Goal: Task Accomplishment & Management: Manage account settings

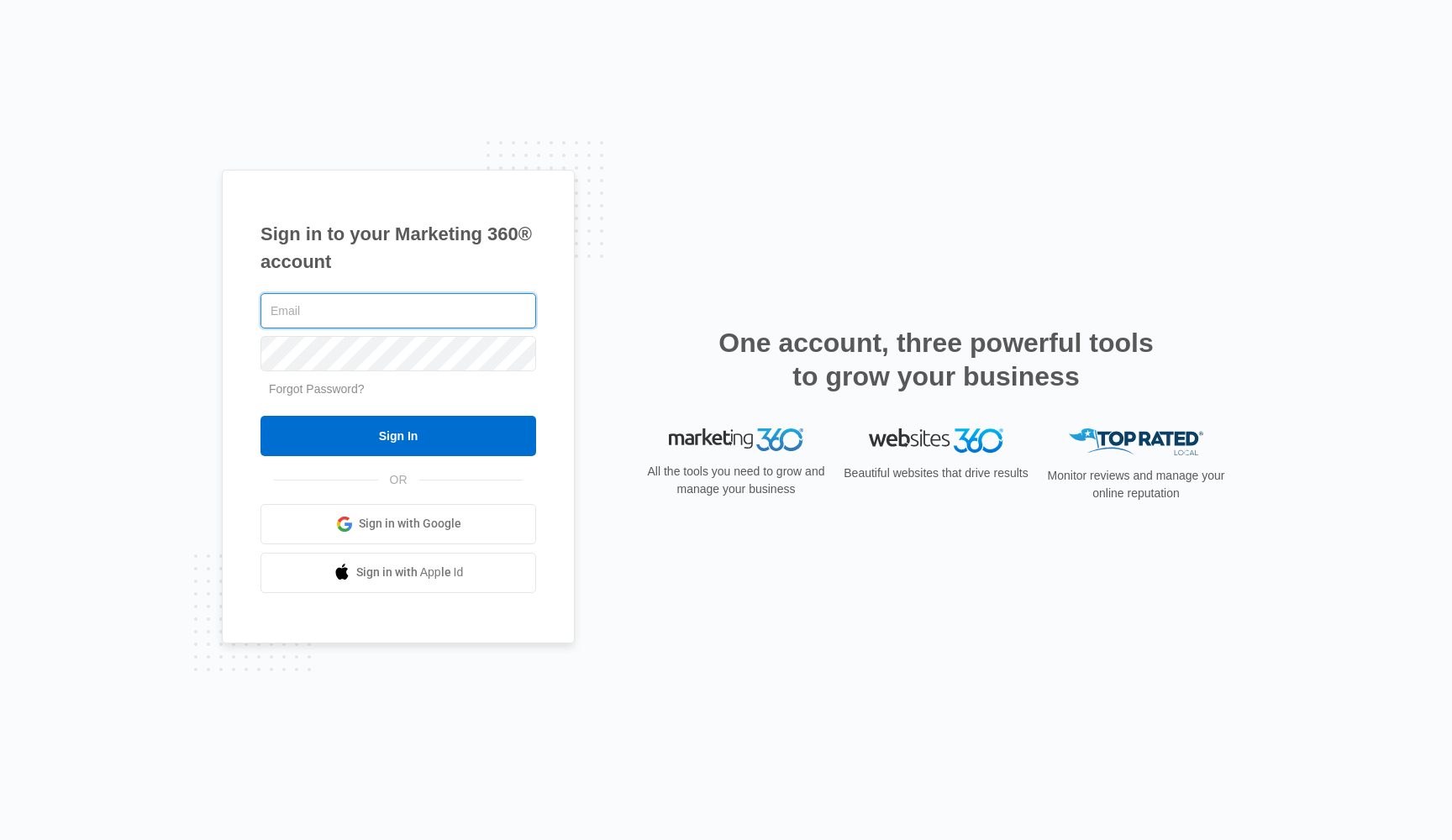
type input "[PERSON_NAME][EMAIL_ADDRESS][DOMAIN_NAME]"
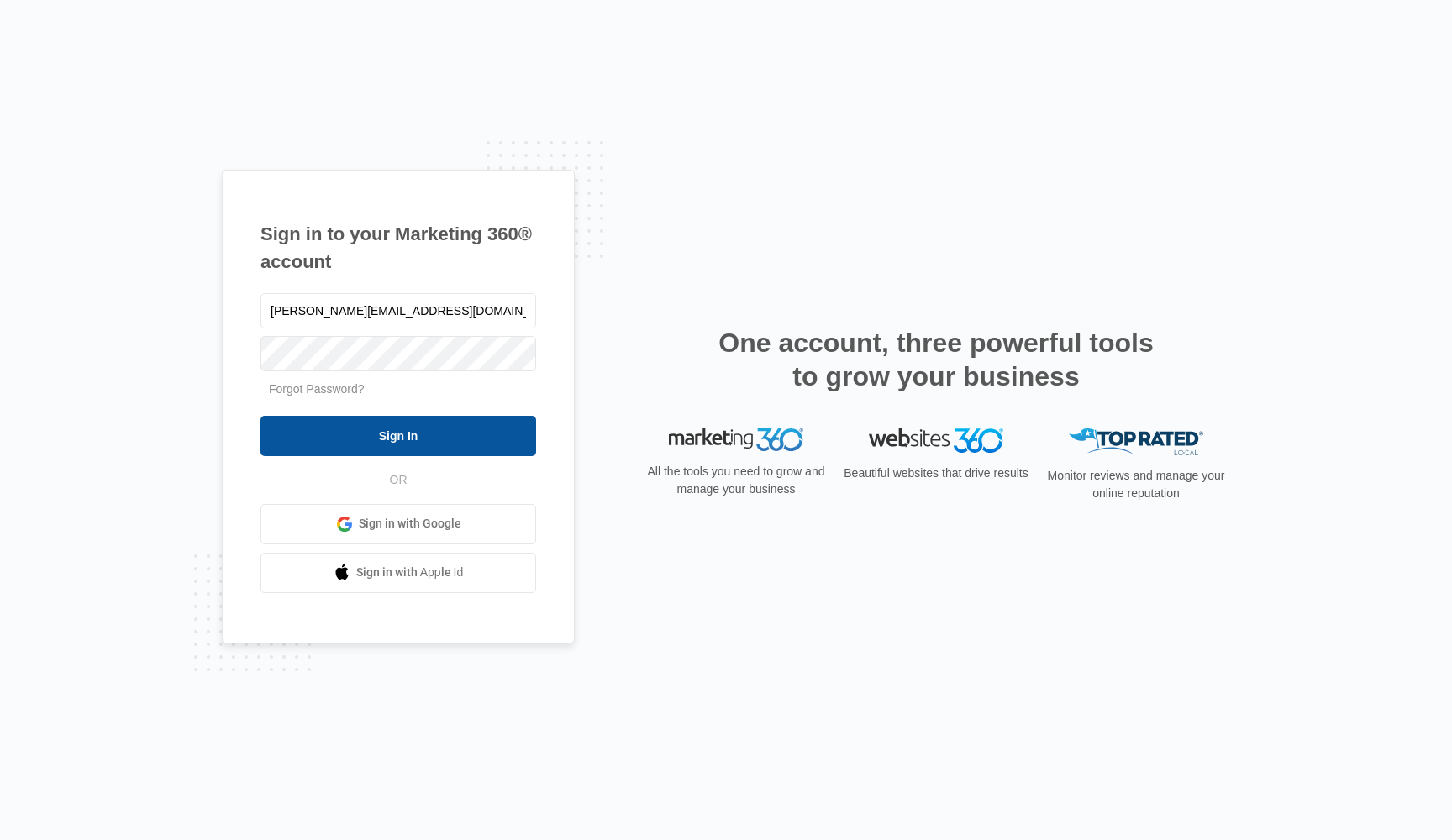
click at [422, 438] on input "Sign In" at bounding box center [397, 436] width 275 height 41
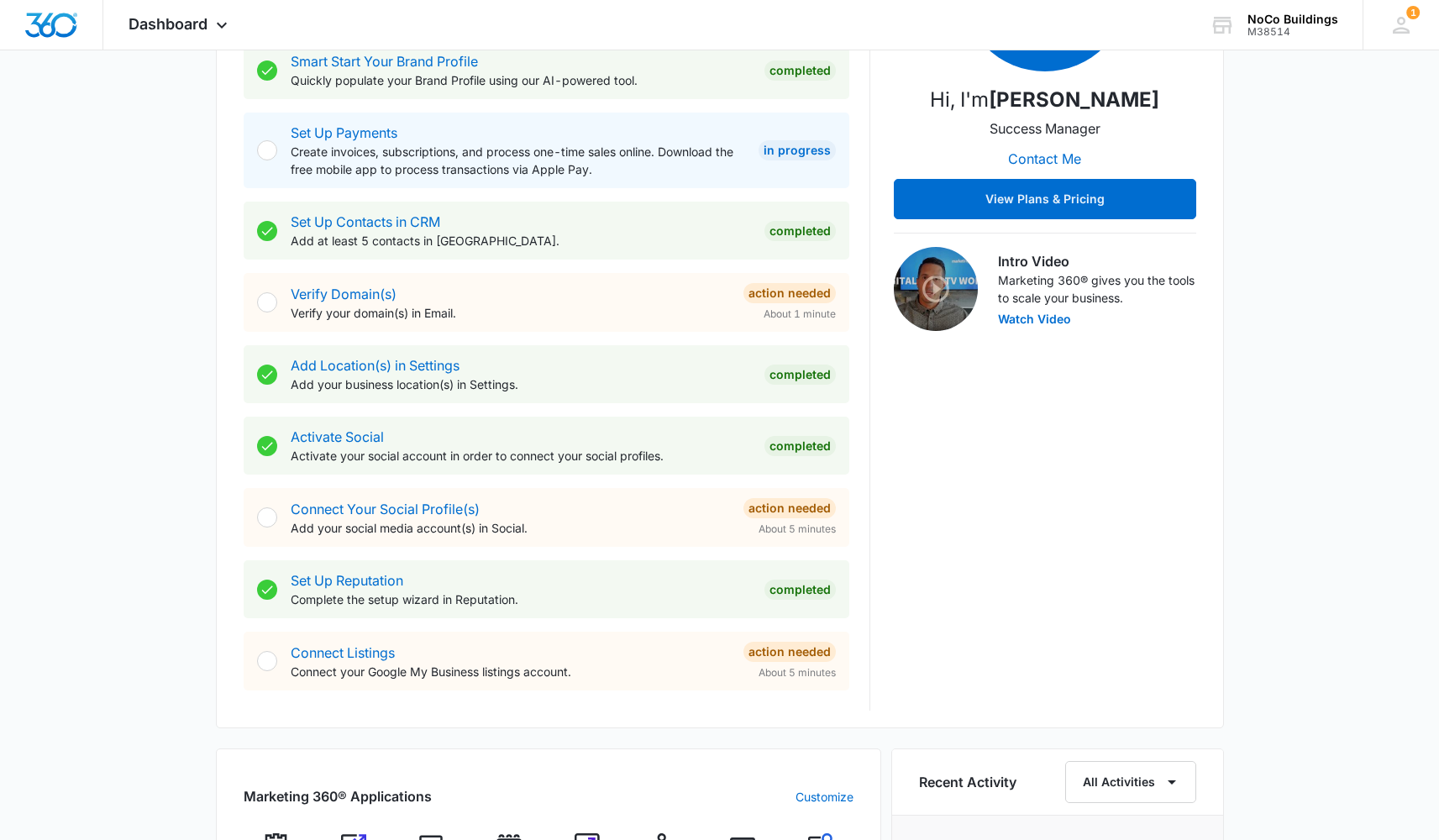
scroll to position [304, 0]
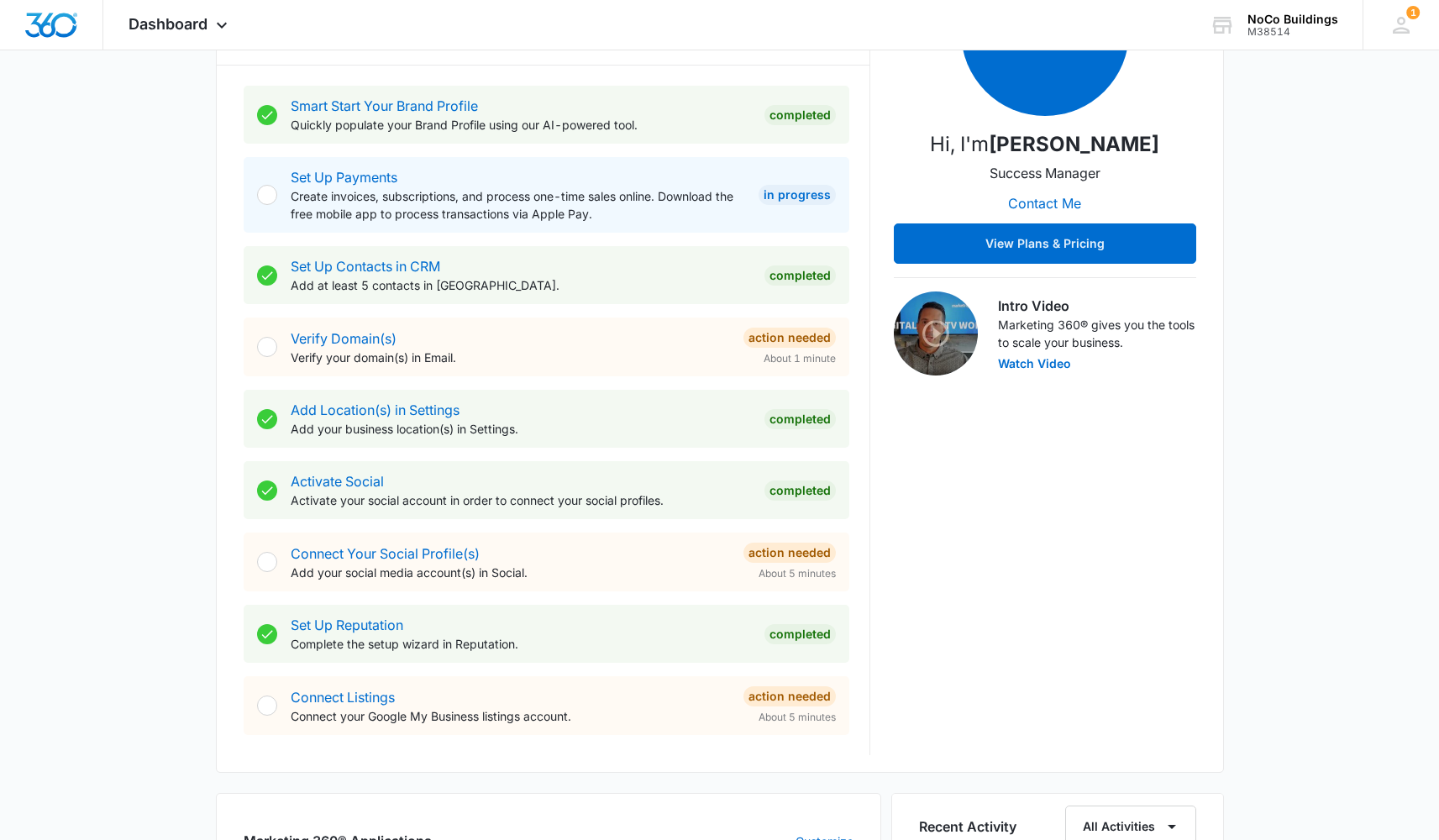
click at [259, 354] on div at bounding box center [267, 346] width 20 height 20
click at [268, 349] on div at bounding box center [267, 346] width 20 height 20
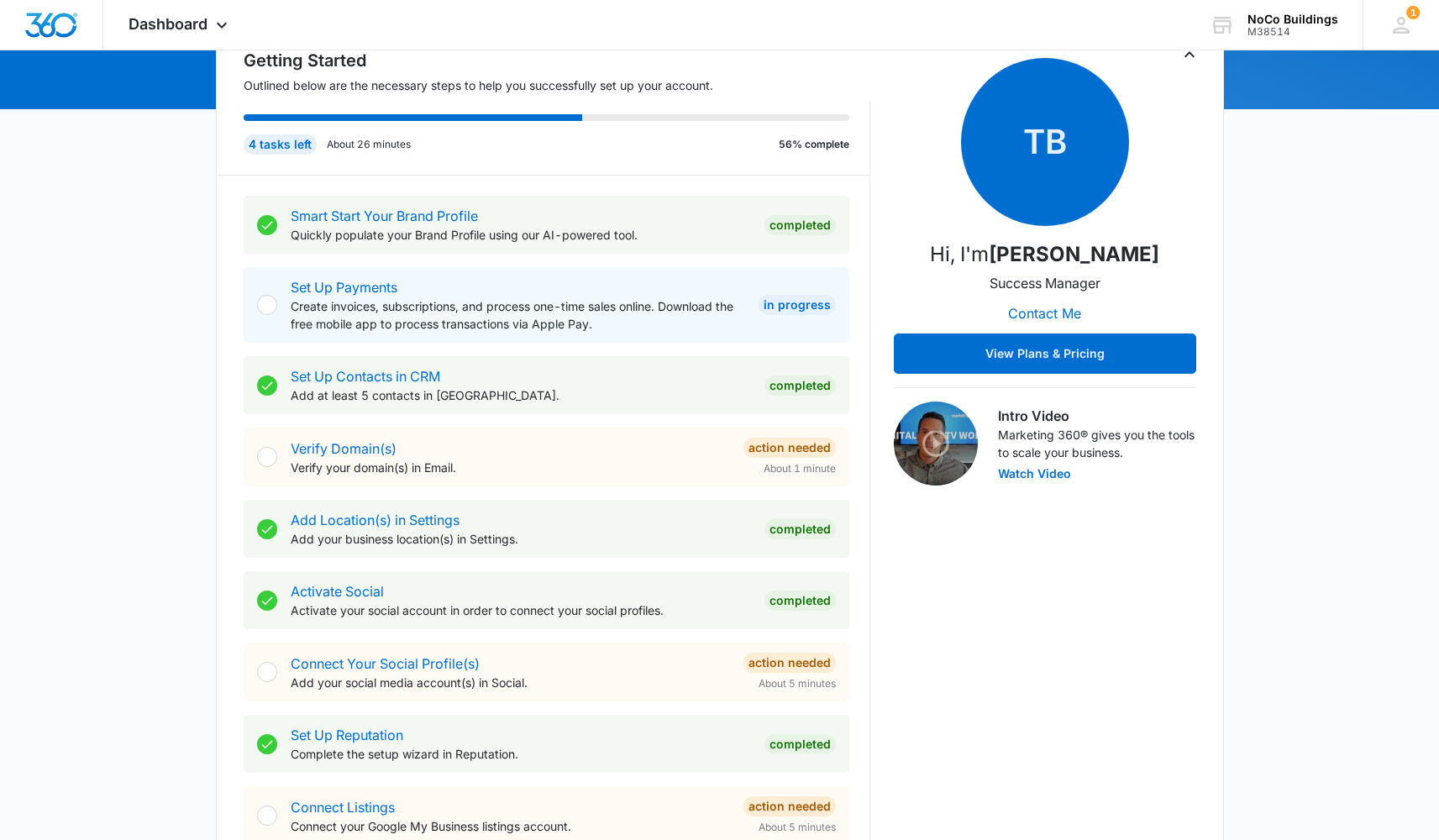
scroll to position [237, 0]
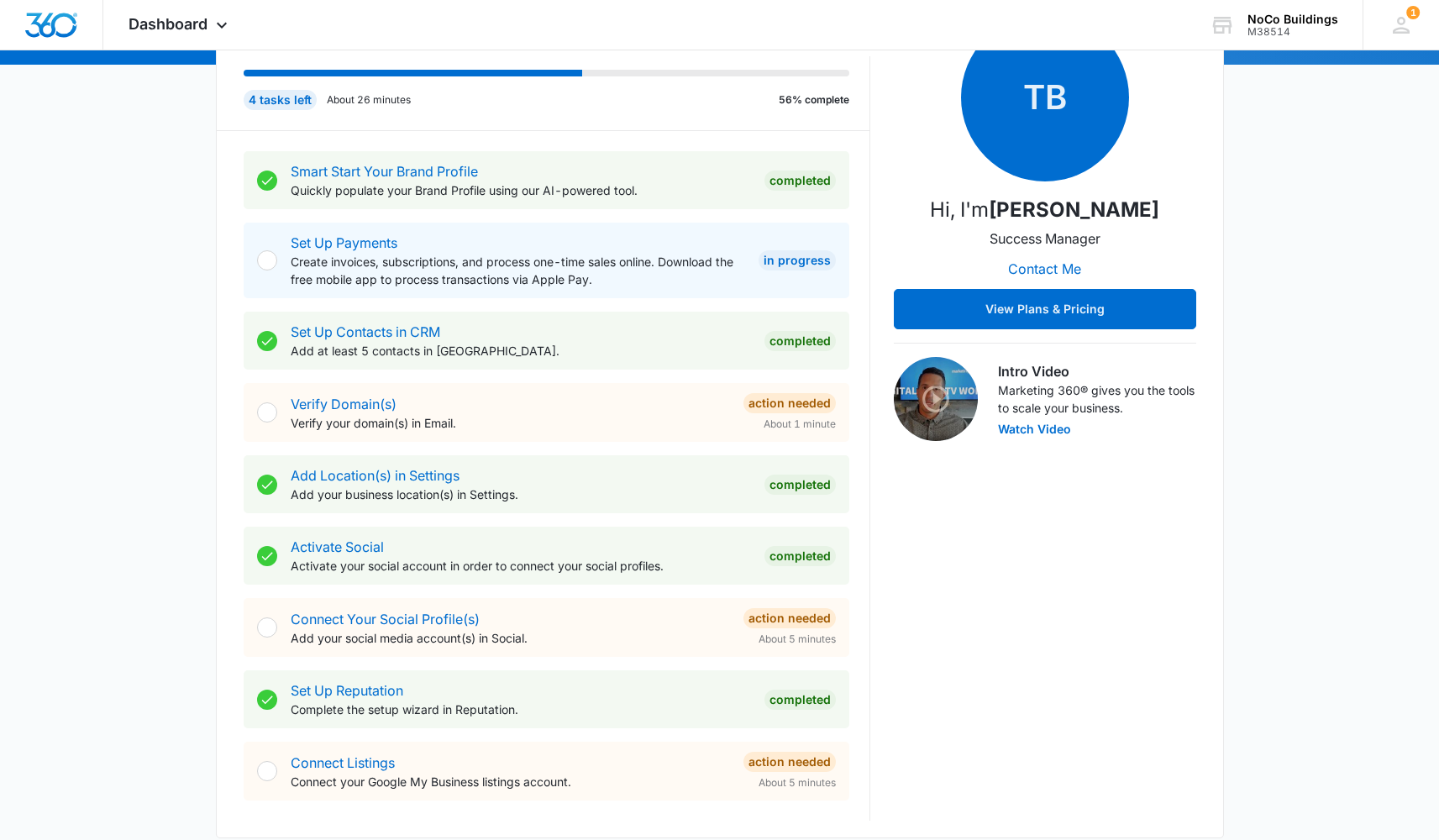
click at [409, 545] on div "Activate Social Activate your social account in order to connect your social pr…" at bounding box center [520, 556] width 461 height 38
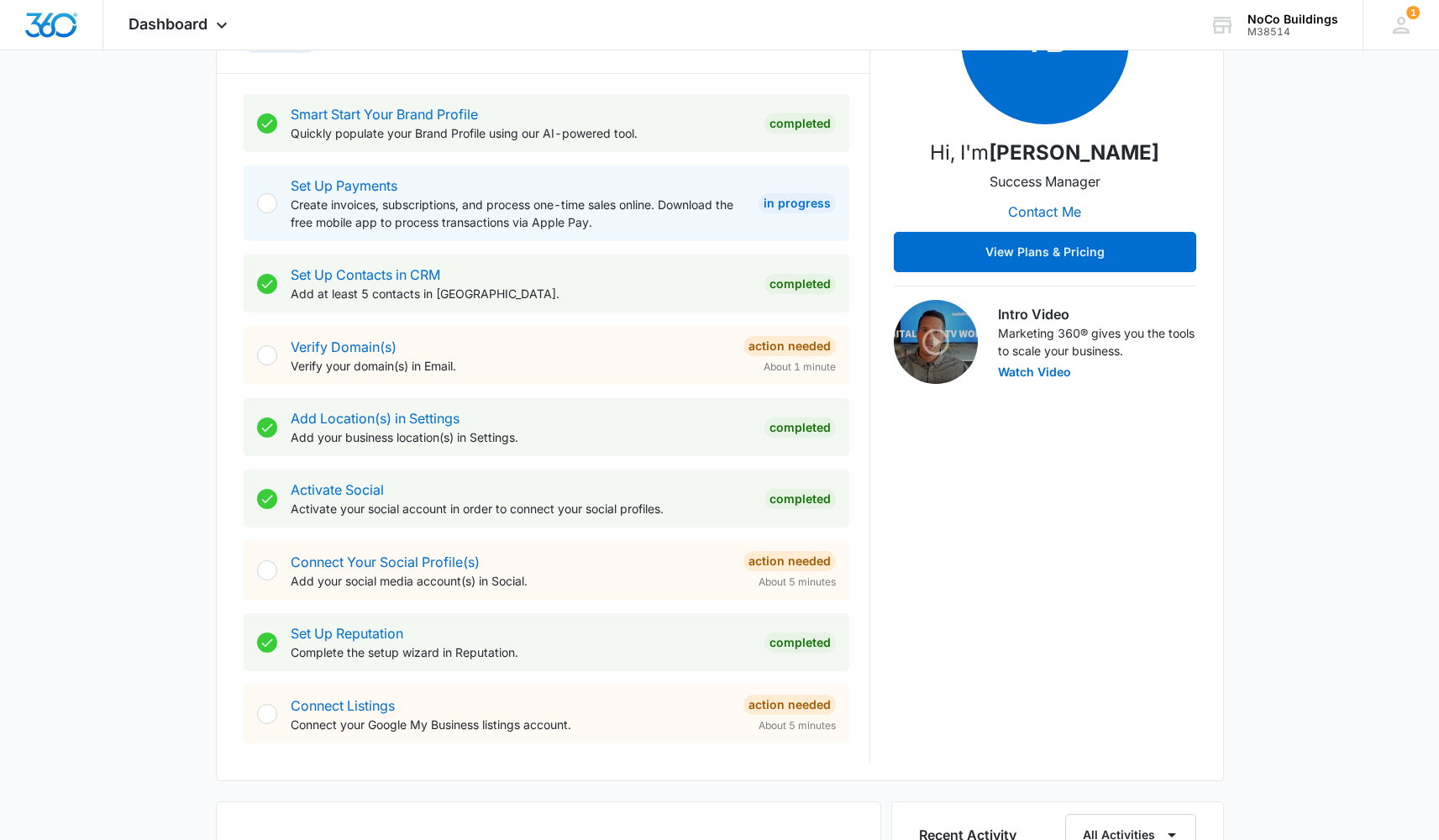
scroll to position [1060, 0]
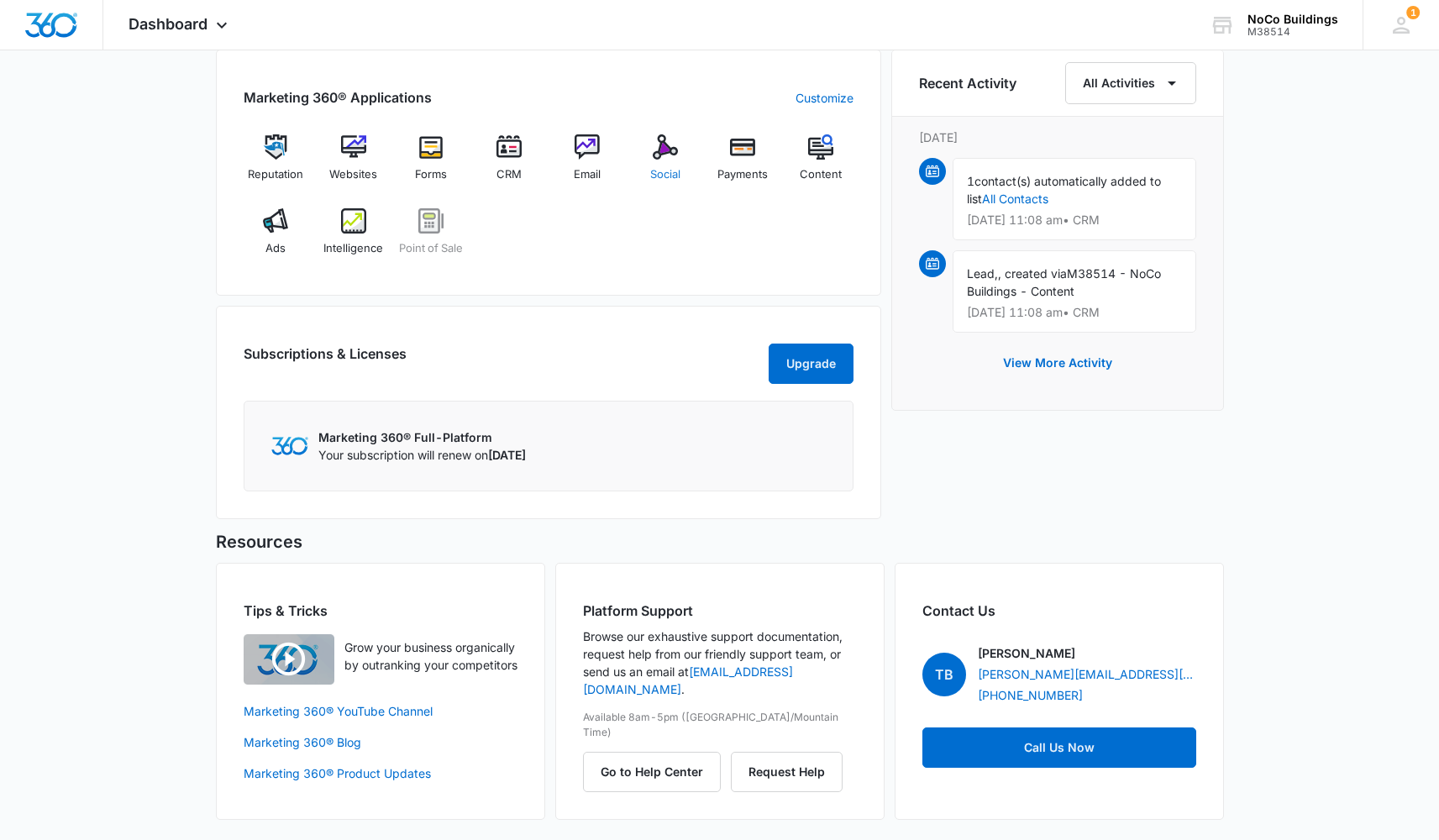
click at [665, 134] on img at bounding box center [665, 147] width 26 height 26
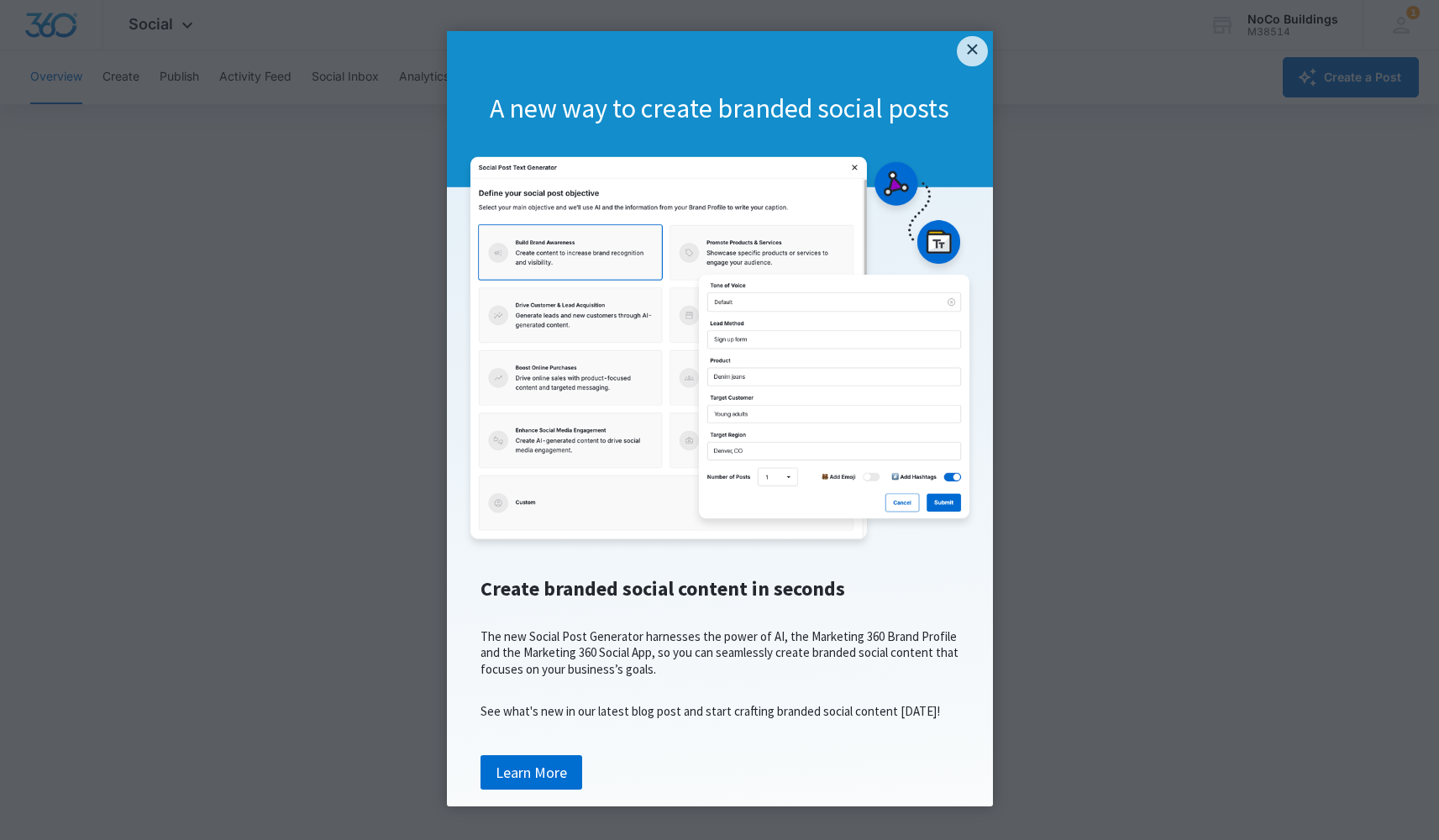
scroll to position [4, 0]
click at [966, 36] on link "×" at bounding box center [973, 51] width 30 height 30
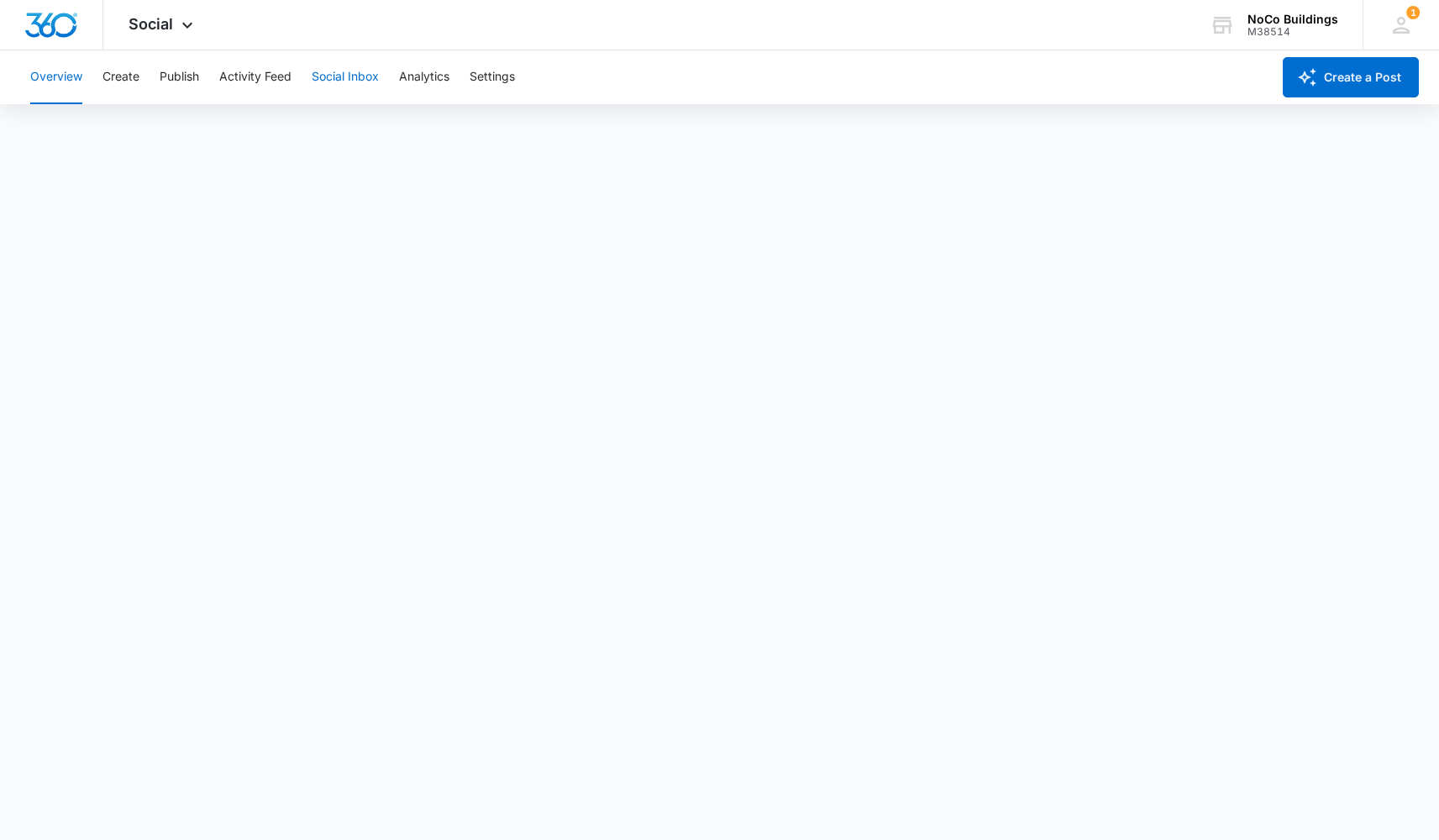
click at [361, 84] on button "Social Inbox" at bounding box center [345, 77] width 67 height 54
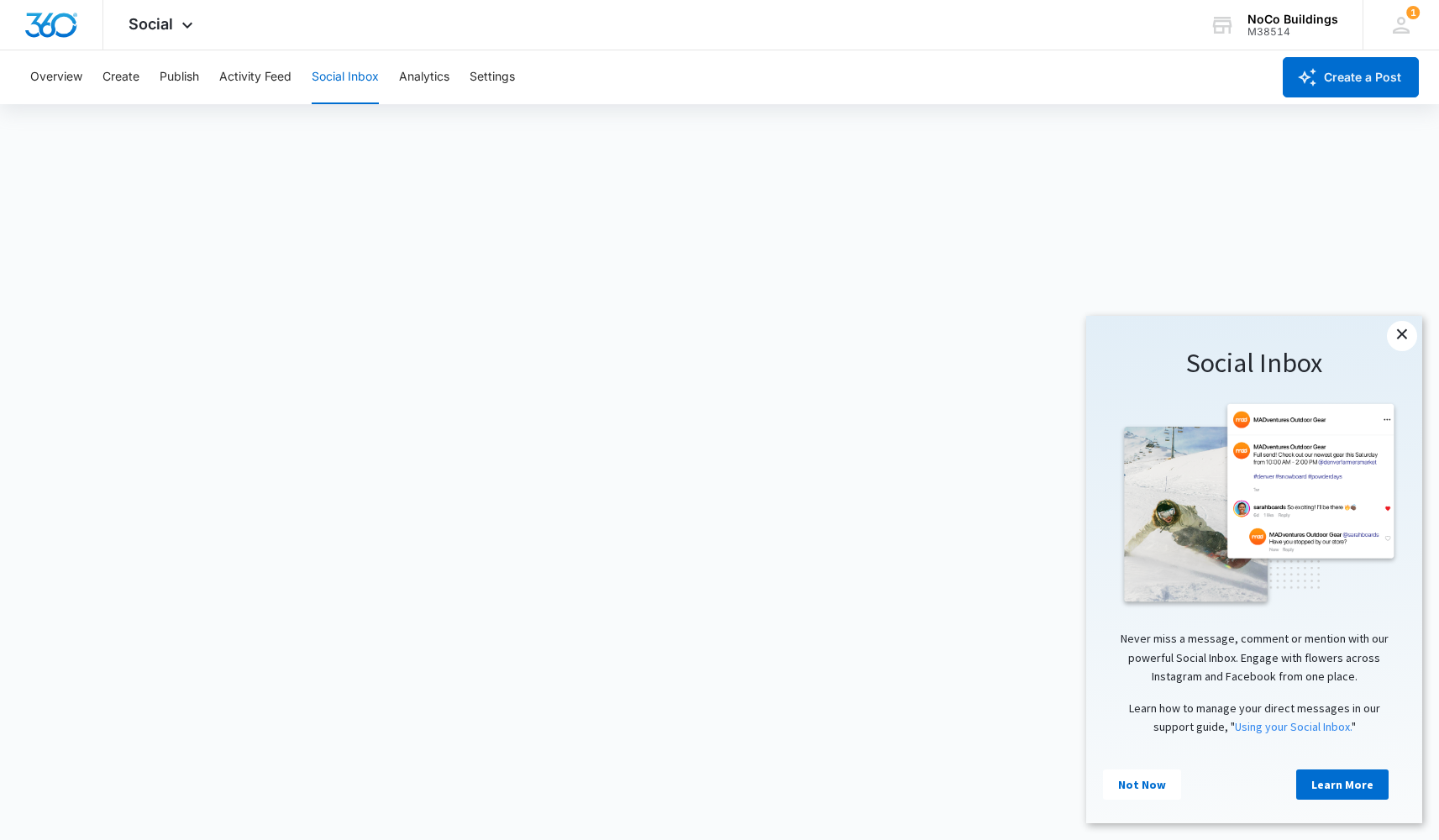
click at [1402, 338] on link "×" at bounding box center [1402, 336] width 30 height 30
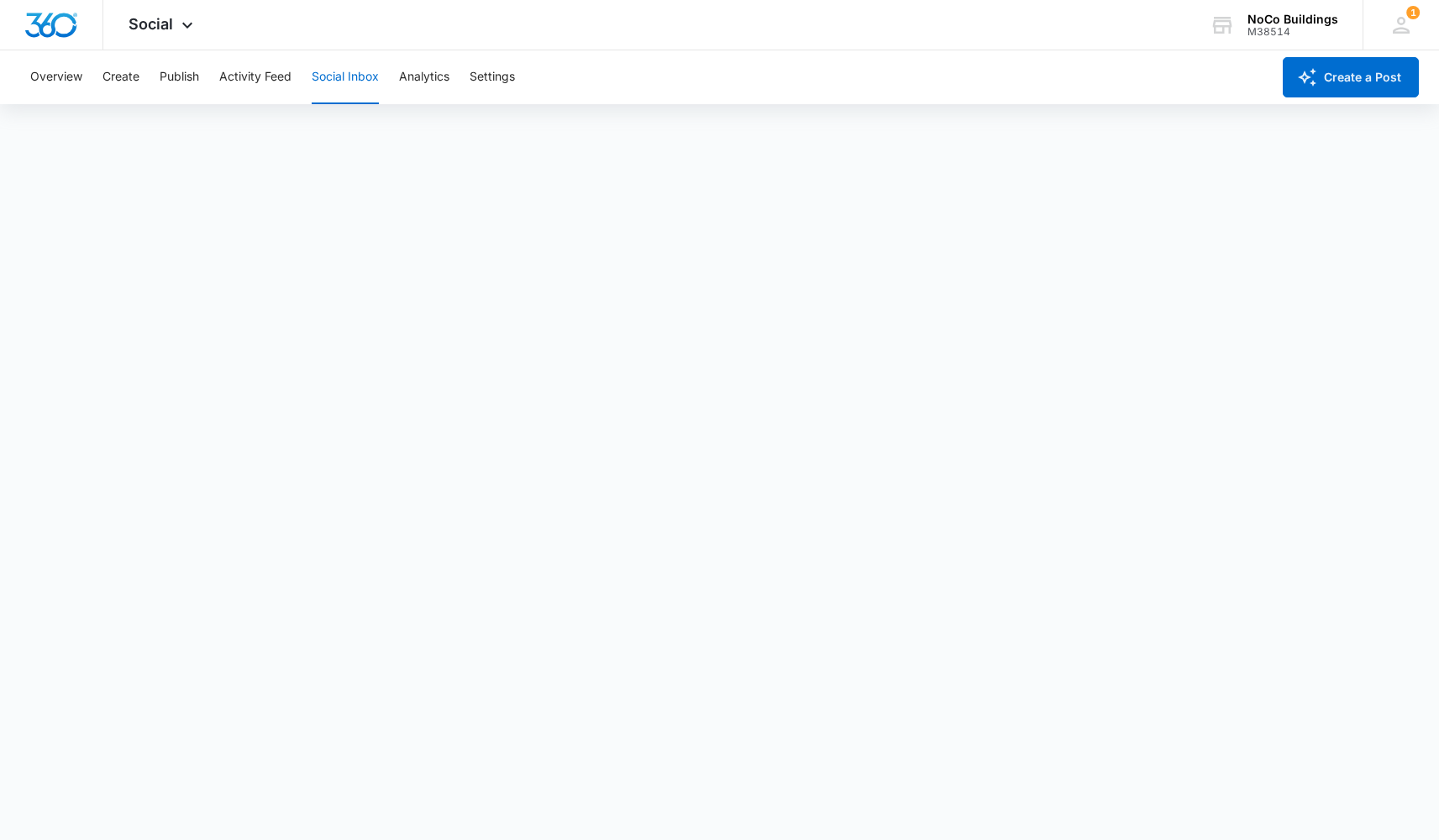
scroll to position [4, 0]
click at [1307, 21] on div "NoCo Buildings" at bounding box center [1293, 19] width 91 height 13
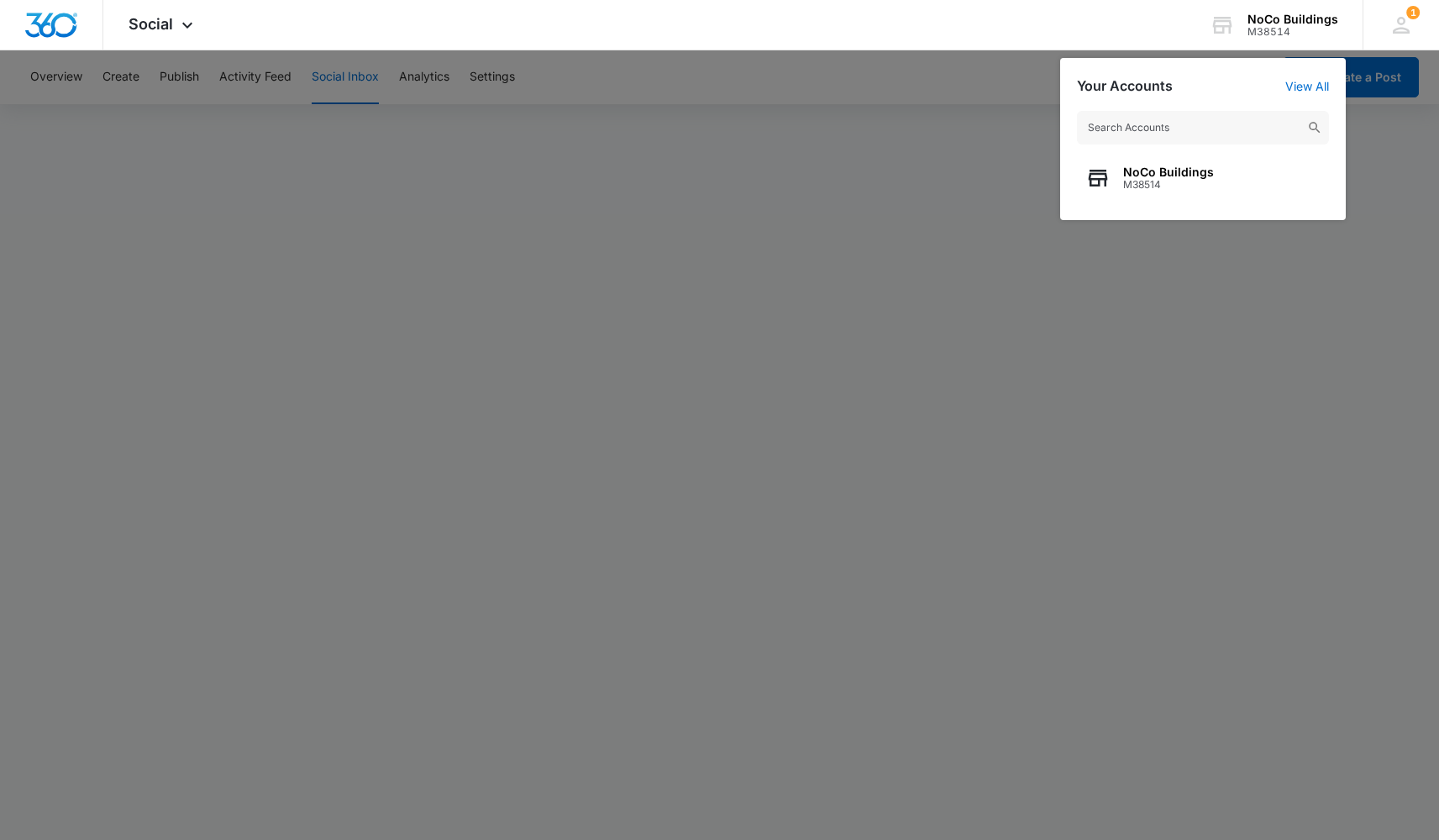
click at [47, 79] on div at bounding box center [719, 420] width 1439 height 840
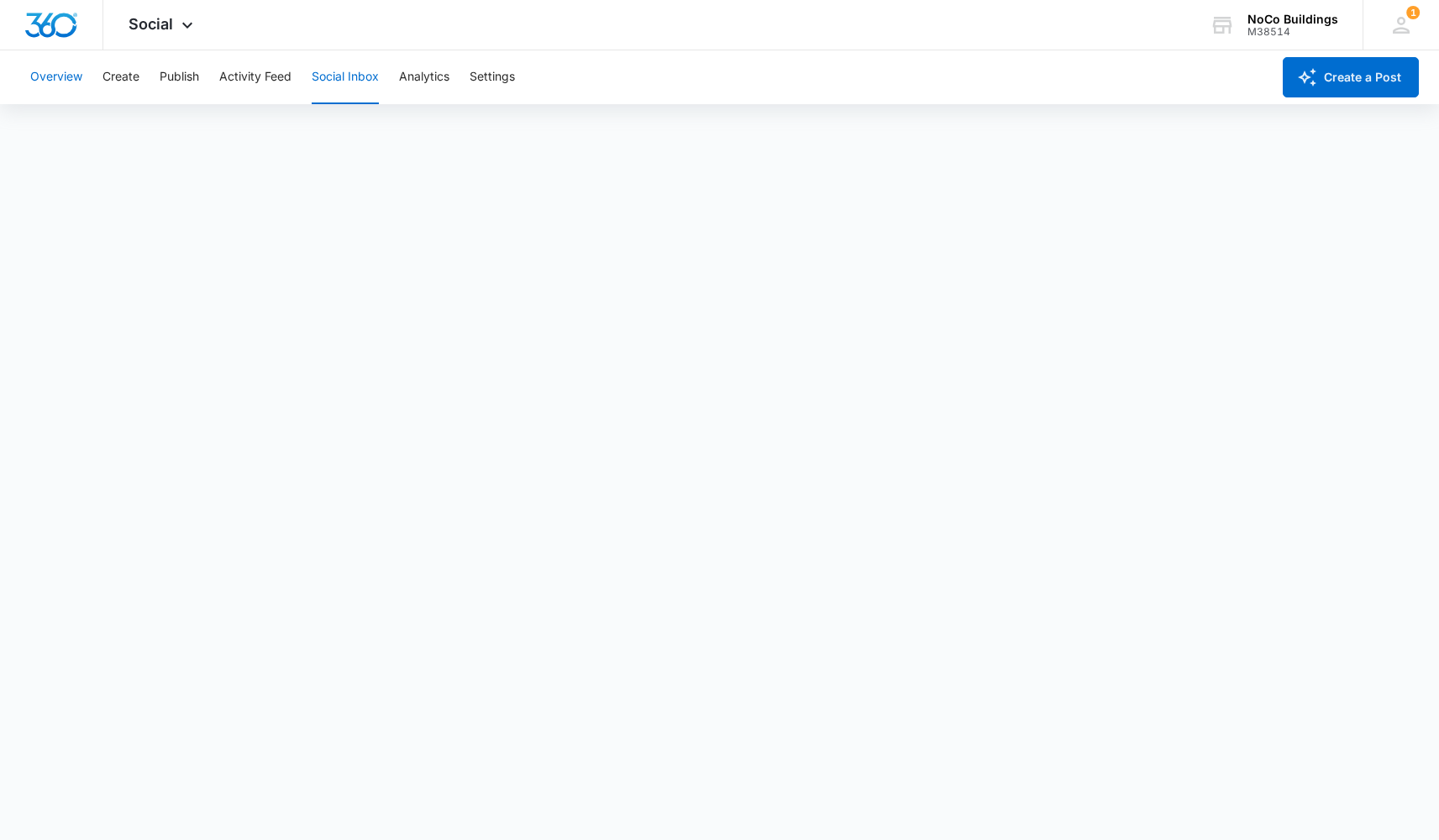
click at [54, 74] on button "Overview" at bounding box center [56, 77] width 52 height 54
click at [55, 74] on button "Overview" at bounding box center [56, 77] width 52 height 54
click at [117, 71] on button "Create" at bounding box center [120, 77] width 37 height 54
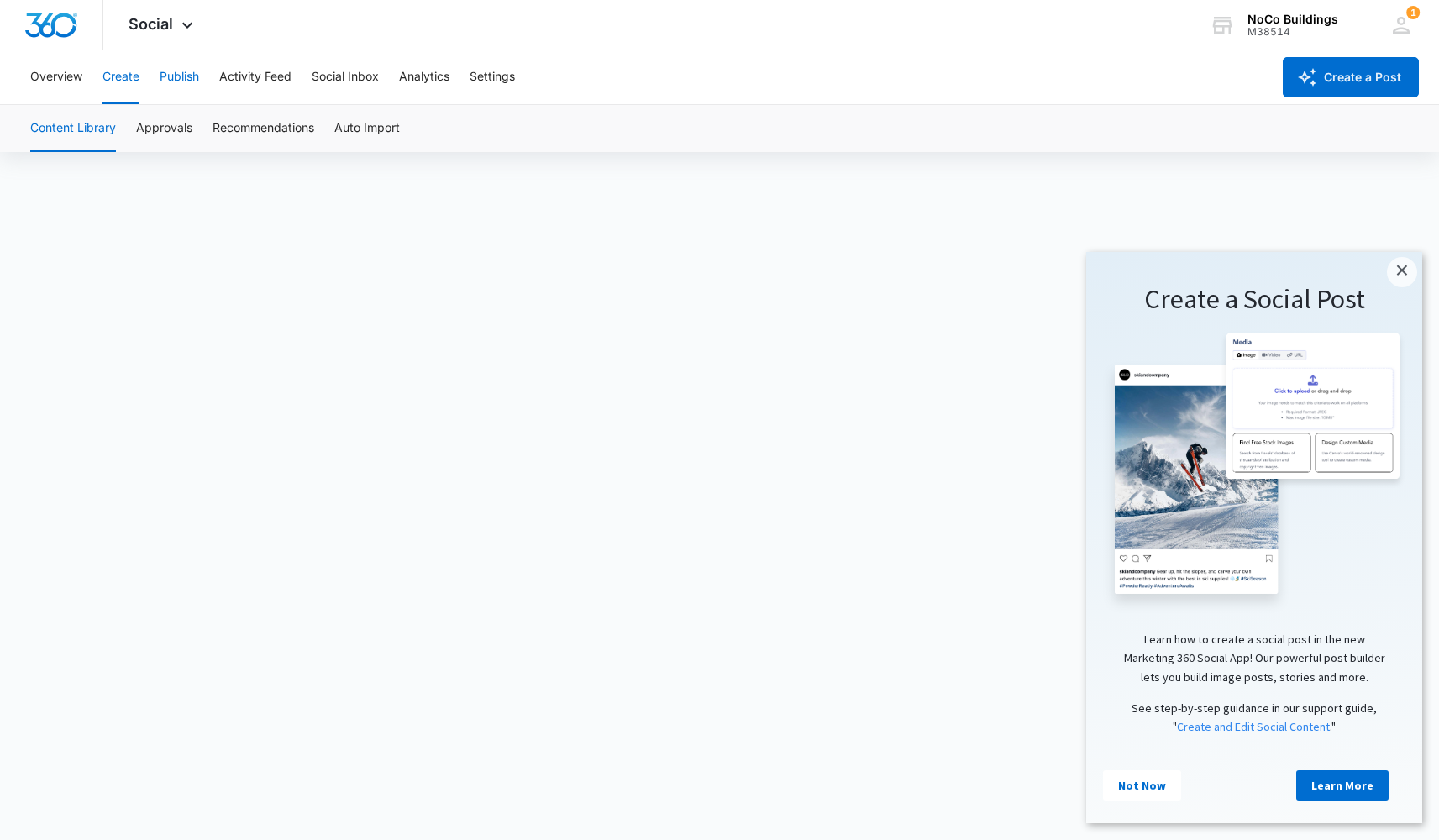
click at [179, 72] on button "Publish" at bounding box center [180, 77] width 40 height 54
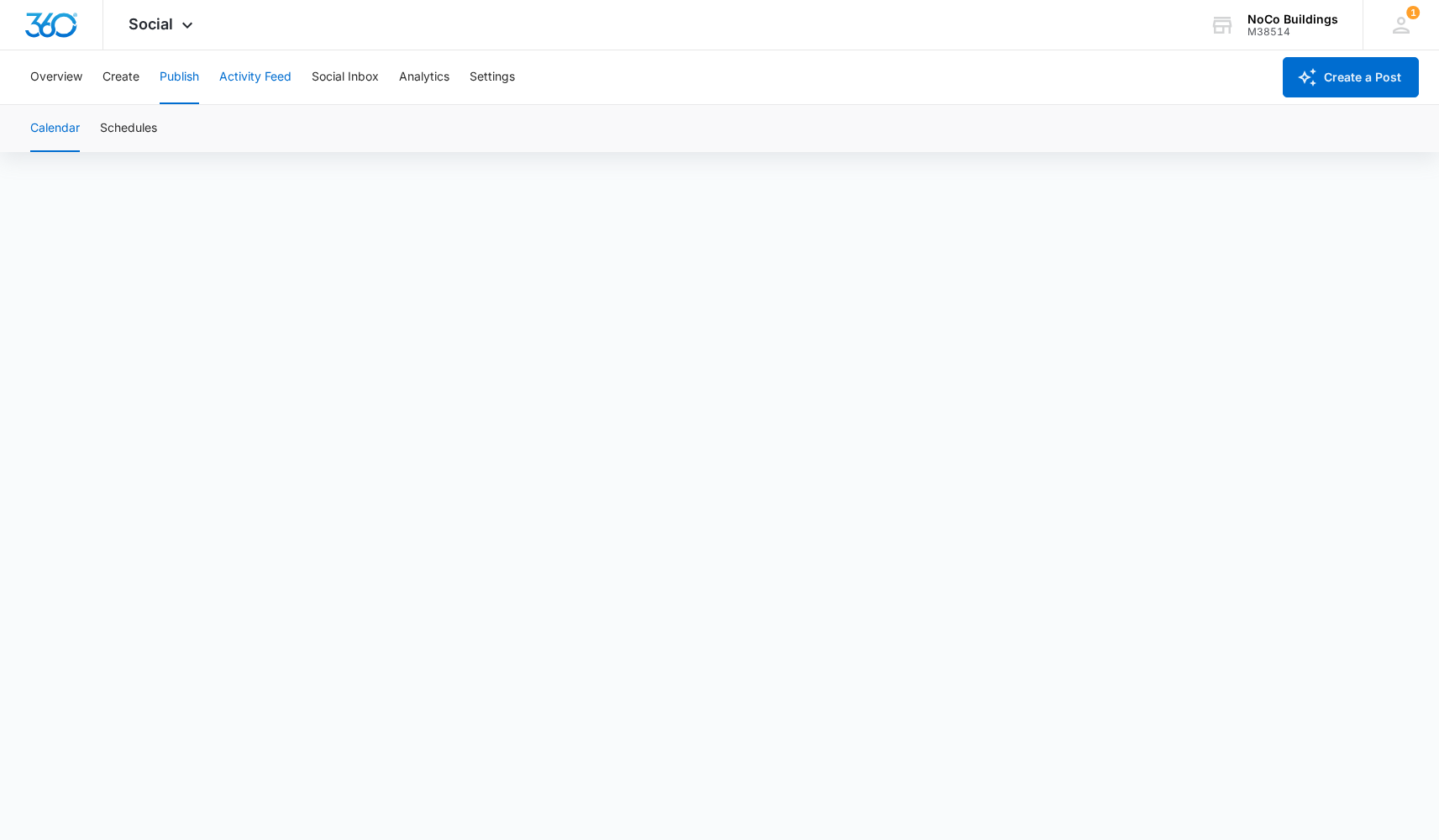
click at [259, 79] on button "Activity Feed" at bounding box center [255, 77] width 72 height 54
click at [349, 81] on button "Social Inbox" at bounding box center [345, 77] width 67 height 54
